Goal: Navigation & Orientation: Find specific page/section

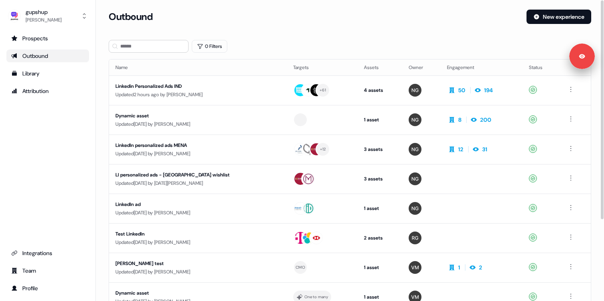
click at [101, 105] on section "Loading... Outbound New experience 0 Filters Name Targets Assets Owner Engageme…" at bounding box center [350, 211] width 508 height 403
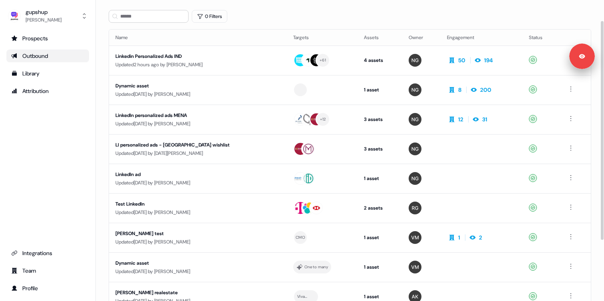
scroll to position [32, 0]
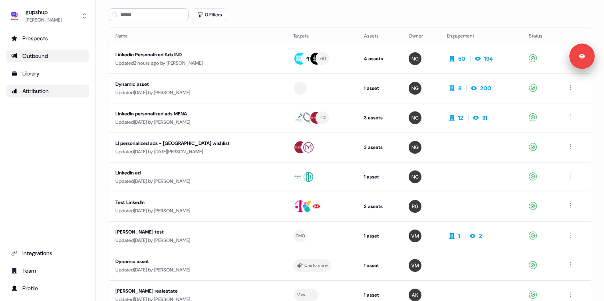
click at [45, 95] on link "Attribution" at bounding box center [47, 91] width 83 height 13
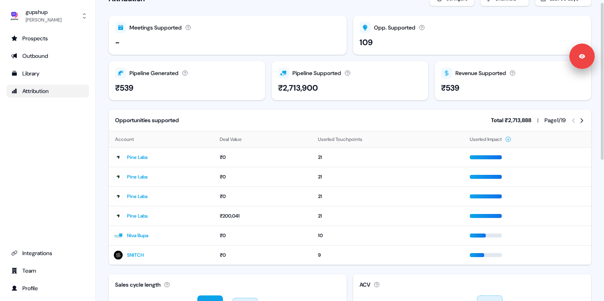
scroll to position [20, 0]
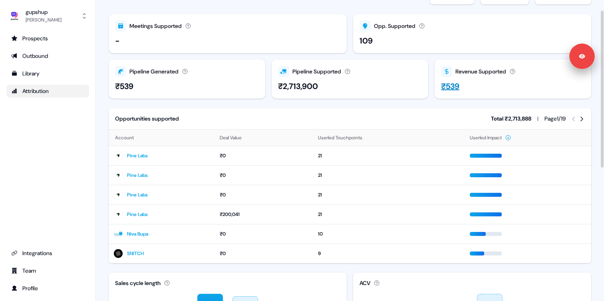
click at [474, 90] on div "₹539" at bounding box center [513, 86] width 144 height 12
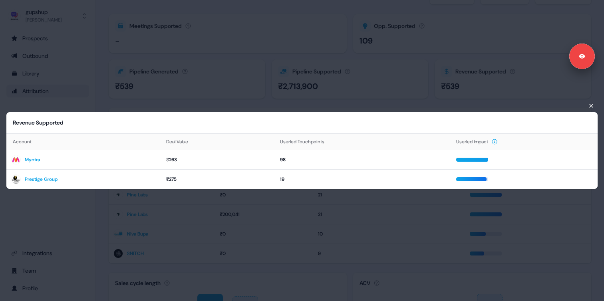
click at [354, 83] on div "Revenue Supported Account Deal Value Userled Touchpoints Userled Impact Myntra …" at bounding box center [302, 150] width 604 height 301
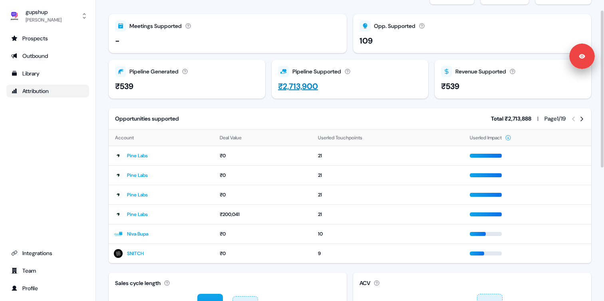
click at [305, 85] on div "₹2,713,900" at bounding box center [298, 86] width 40 height 12
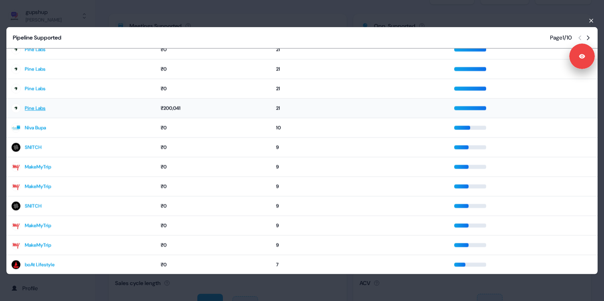
scroll to position [0, 0]
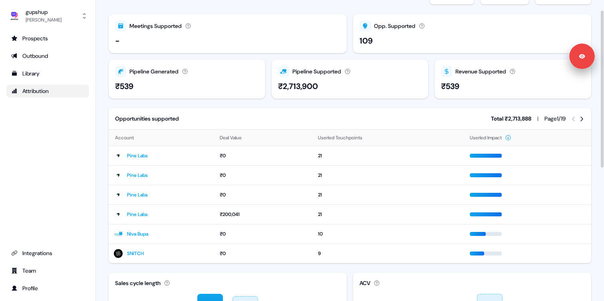
click at [582, 120] on icon at bounding box center [581, 119] width 6 height 6
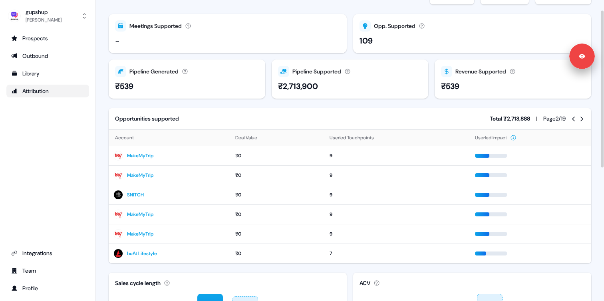
click at [582, 120] on icon at bounding box center [581, 119] width 6 height 6
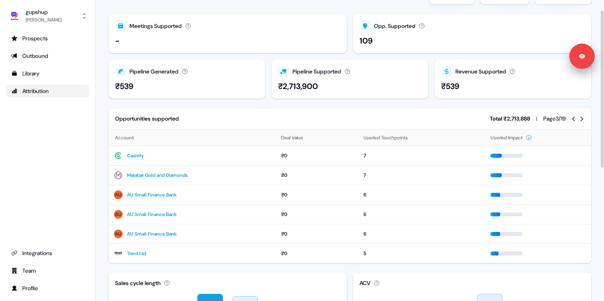
click at [582, 120] on icon at bounding box center [581, 119] width 6 height 6
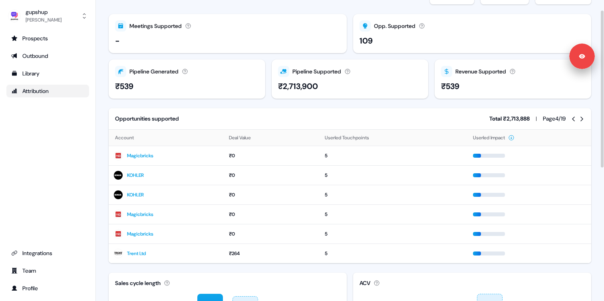
click at [582, 120] on icon at bounding box center [581, 119] width 6 height 6
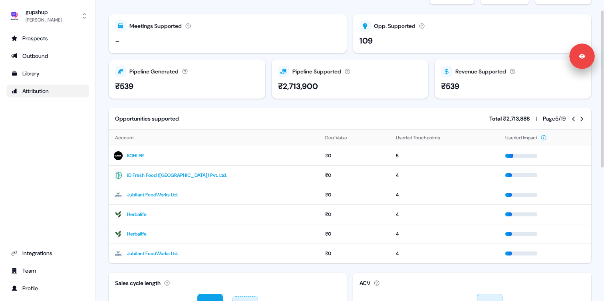
click at [582, 120] on icon at bounding box center [581, 119] width 6 height 6
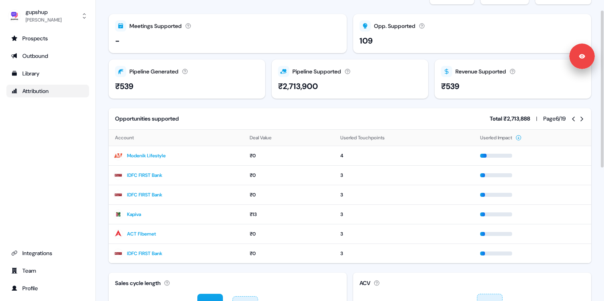
click at [582, 120] on icon at bounding box center [581, 119] width 6 height 6
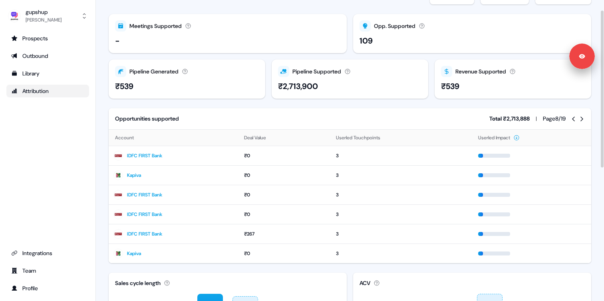
click at [581, 120] on icon at bounding box center [581, 119] width 6 height 6
click at [581, 120] on icon at bounding box center [581, 119] width 3 height 5
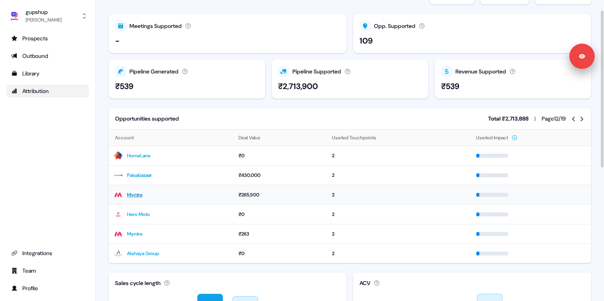
click at [136, 197] on link "Myntra" at bounding box center [134, 195] width 15 height 8
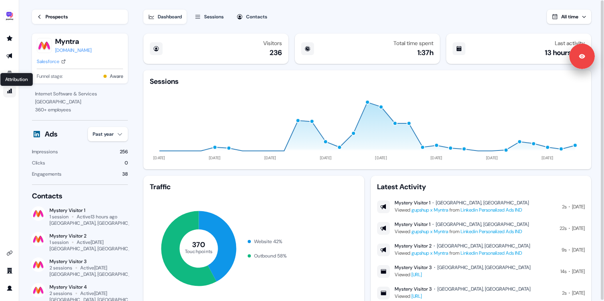
click at [8, 92] on icon "Go to attribution" at bounding box center [9, 91] width 5 height 5
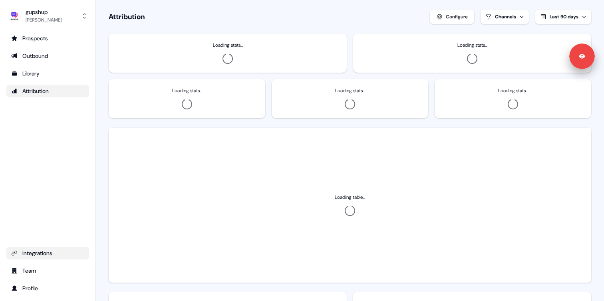
click at [26, 114] on div "Integrations" at bounding box center [47, 253] width 73 height 8
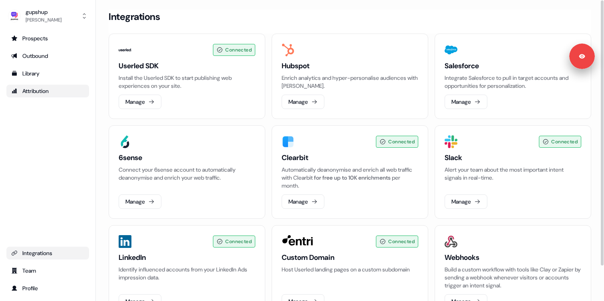
click at [50, 87] on div "Attribution" at bounding box center [47, 91] width 73 height 8
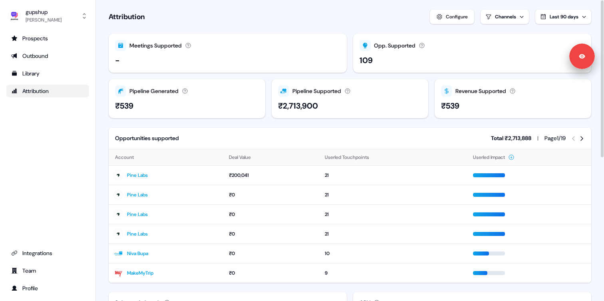
click at [447, 20] on div "Configure" at bounding box center [457, 17] width 22 height 8
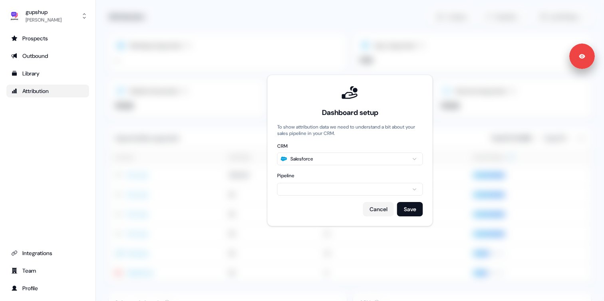
click at [326, 18] on span at bounding box center [350, 150] width 508 height 301
click at [372, 114] on button "Cancel" at bounding box center [378, 209] width 31 height 14
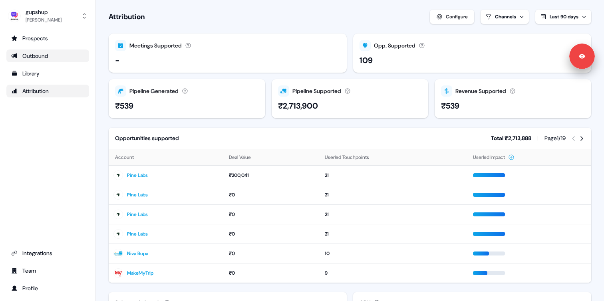
click at [41, 55] on div "Outbound" at bounding box center [47, 56] width 73 height 8
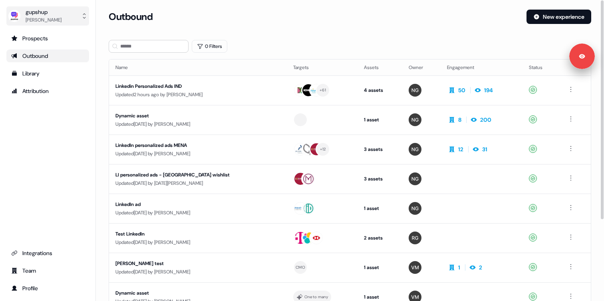
click at [53, 13] on button "gupshup Rahul Gupta" at bounding box center [47, 15] width 83 height 19
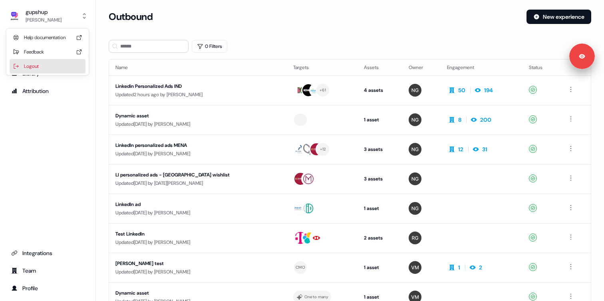
click at [35, 66] on div "Logout" at bounding box center [48, 66] width 76 height 14
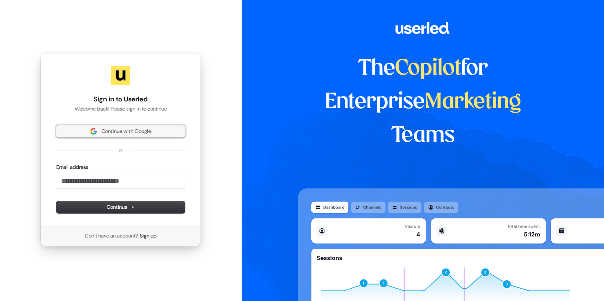
click at [108, 114] on span "Continue with Google" at bounding box center [126, 131] width 50 height 7
